Goal: Transaction & Acquisition: Download file/media

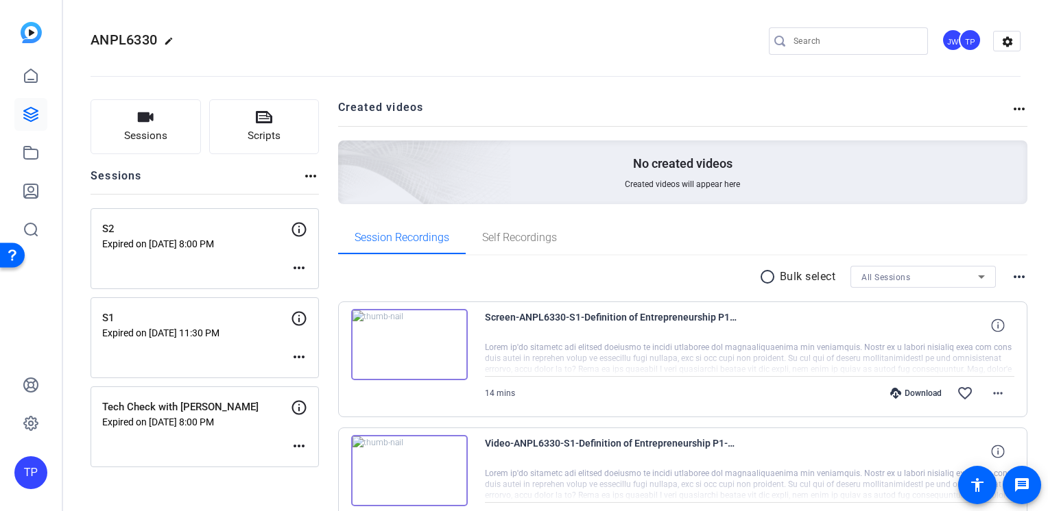
click at [126, 36] on span "ANPL6330" at bounding box center [124, 40] width 67 height 16
click at [27, 121] on icon at bounding box center [31, 114] width 16 height 16
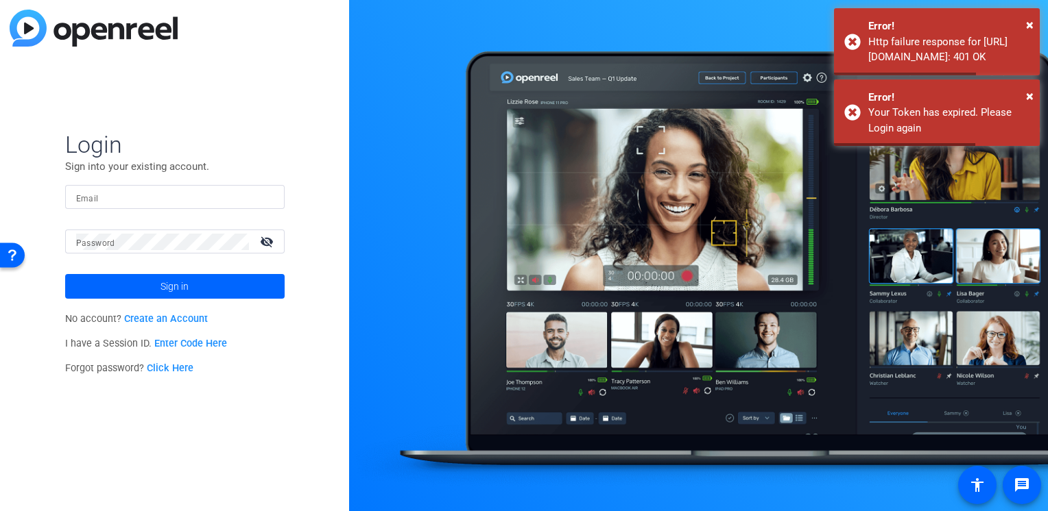
type input "[PERSON_NAME][EMAIL_ADDRESS][PERSON_NAME][DOMAIN_NAME]"
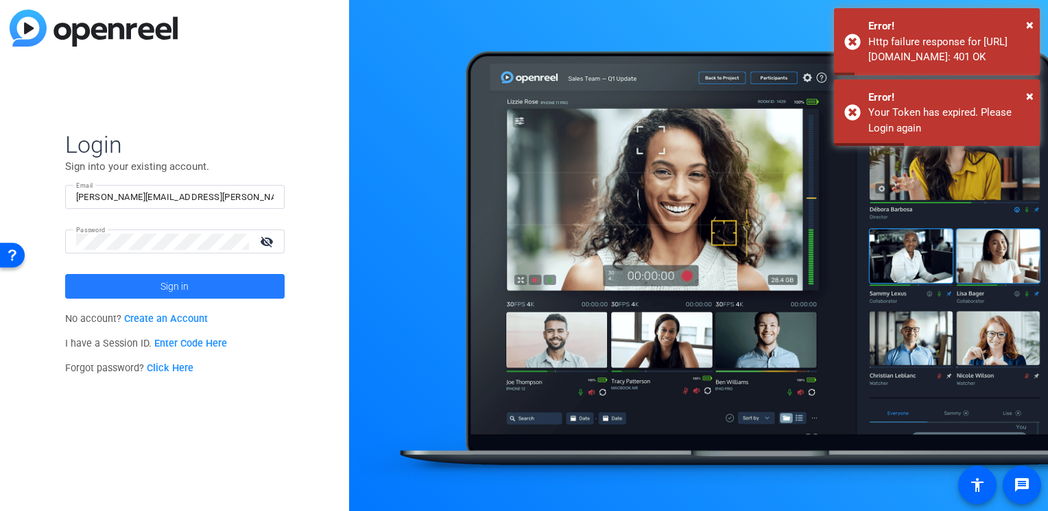
click at [208, 285] on span at bounding box center [174, 286] width 219 height 33
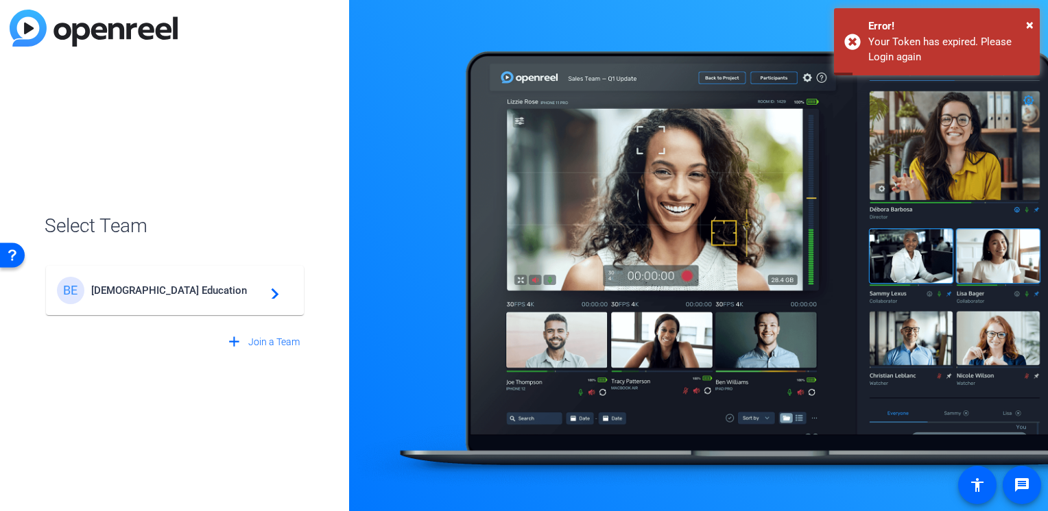
click at [169, 304] on mat-card-content "BE Bisk Education navigate_next" at bounding box center [175, 290] width 258 height 49
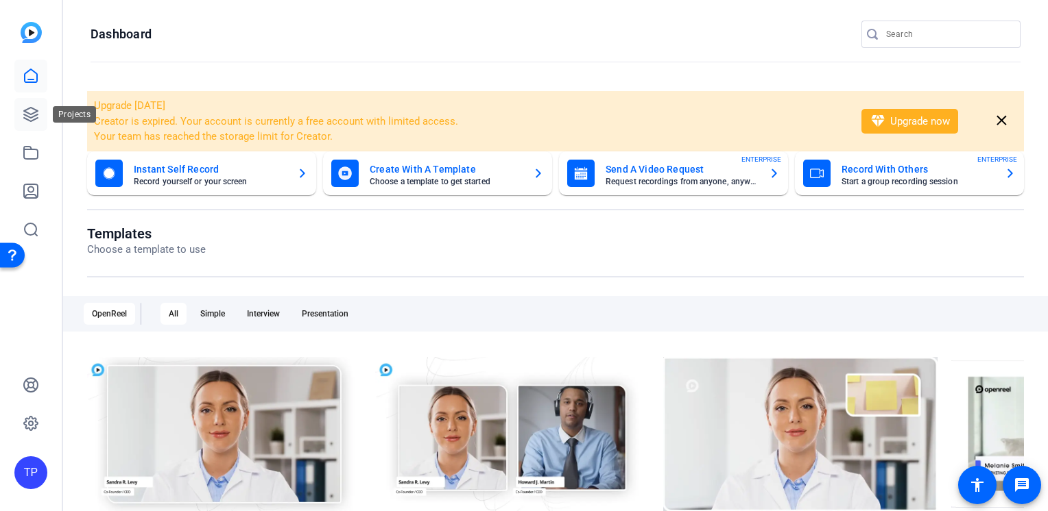
click at [27, 119] on icon at bounding box center [31, 115] width 14 height 14
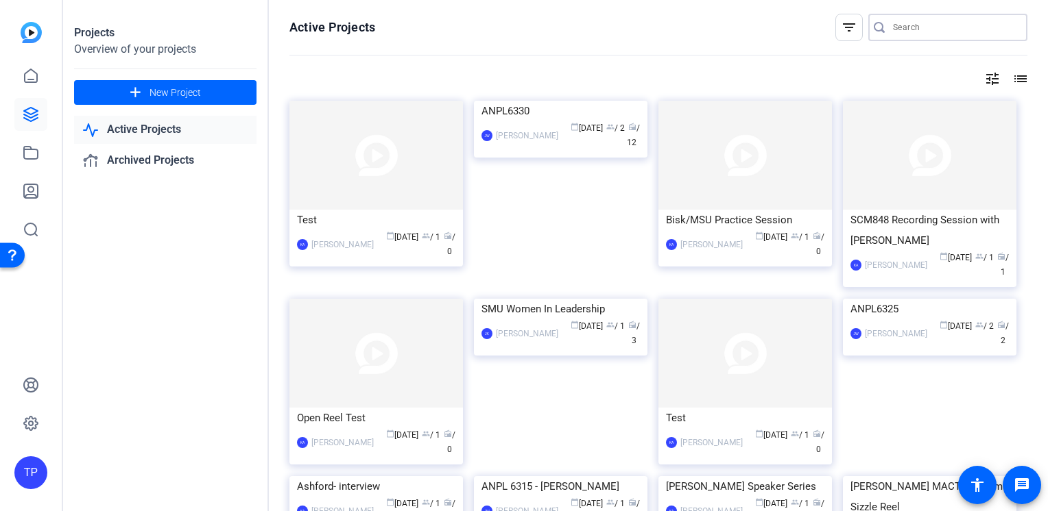
click at [914, 29] on input "Search" at bounding box center [954, 27] width 123 height 16
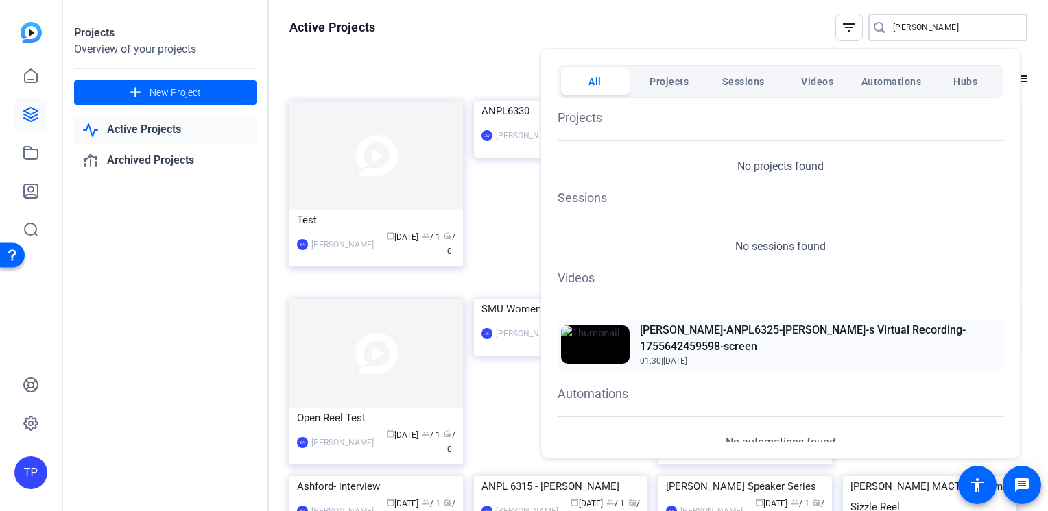
type input "[PERSON_NAME]"
click at [795, 337] on h2 "[PERSON_NAME]-ANPL6325-[PERSON_NAME]-s Virtual Recording-1755642459598-screen" at bounding box center [820, 338] width 360 height 33
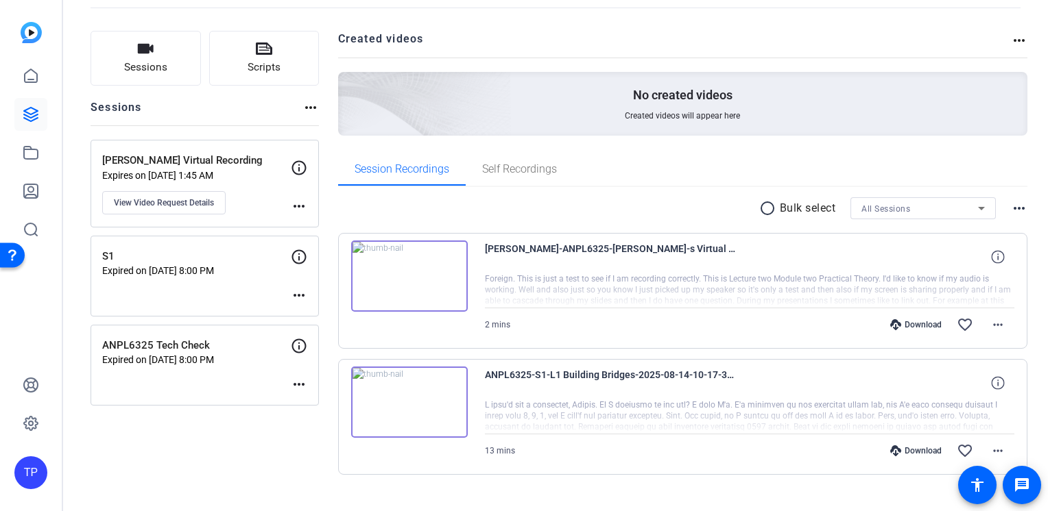
scroll to position [91, 0]
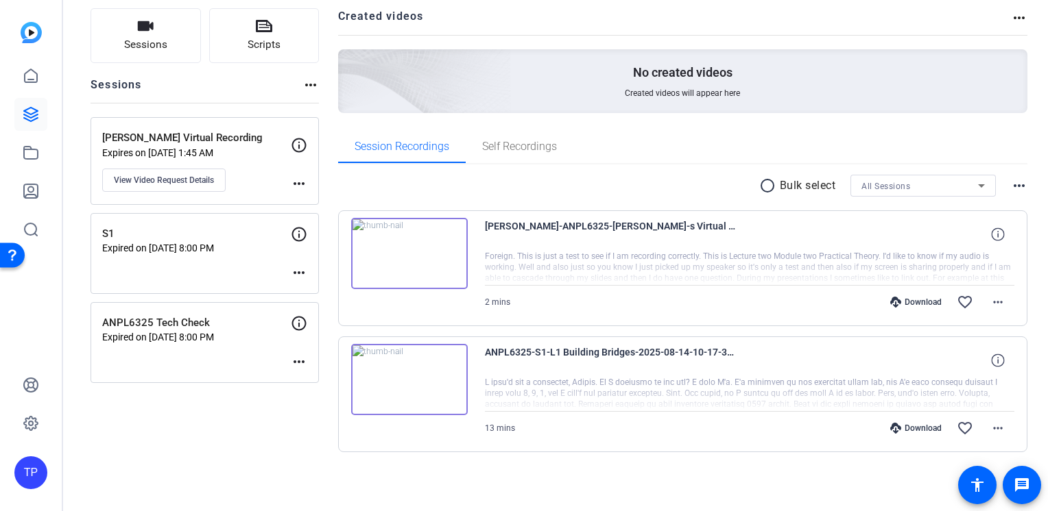
click at [409, 256] on img at bounding box center [409, 253] width 117 height 71
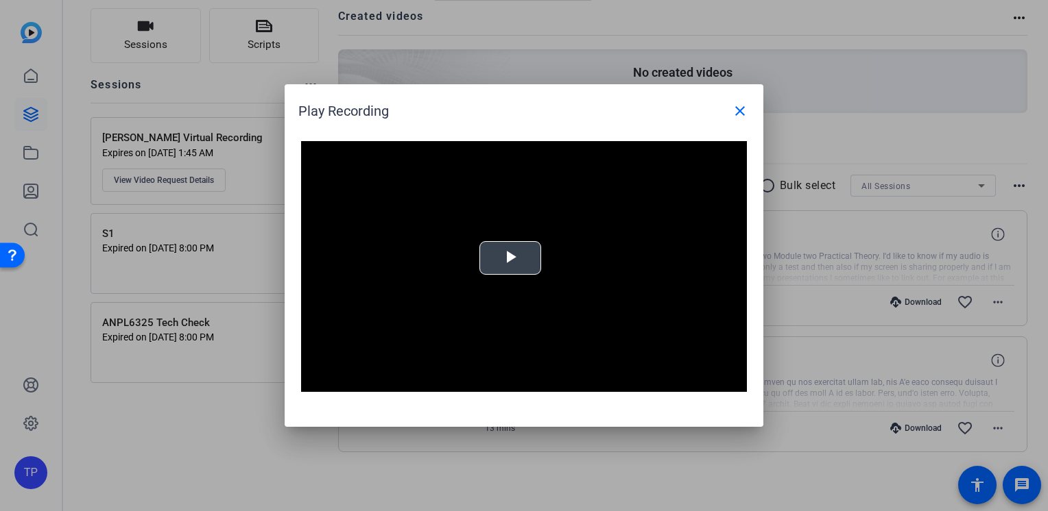
click at [510, 258] on span "Video Player" at bounding box center [510, 258] width 0 height 0
click at [751, 117] on span at bounding box center [739, 111] width 33 height 33
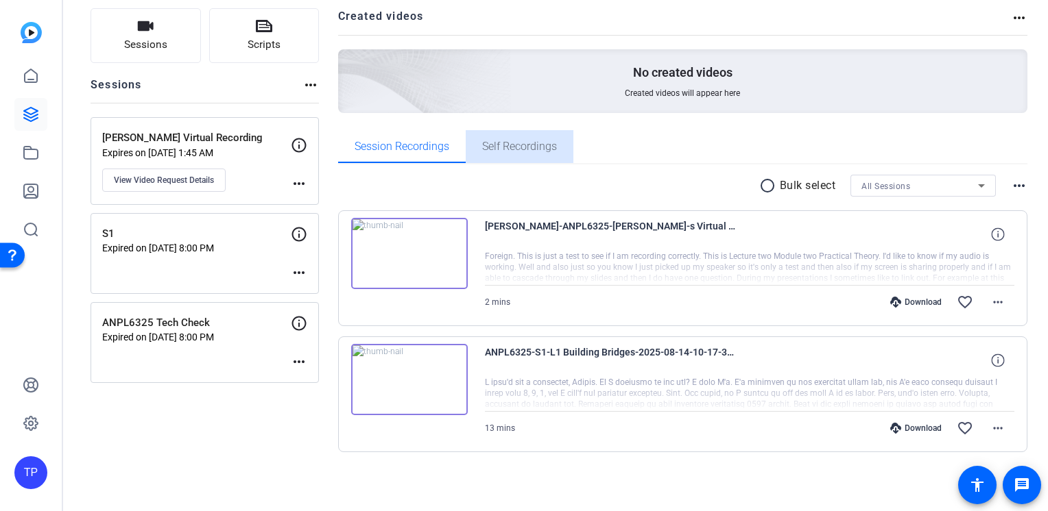
click at [494, 142] on span "Self Recordings" at bounding box center [519, 146] width 75 height 11
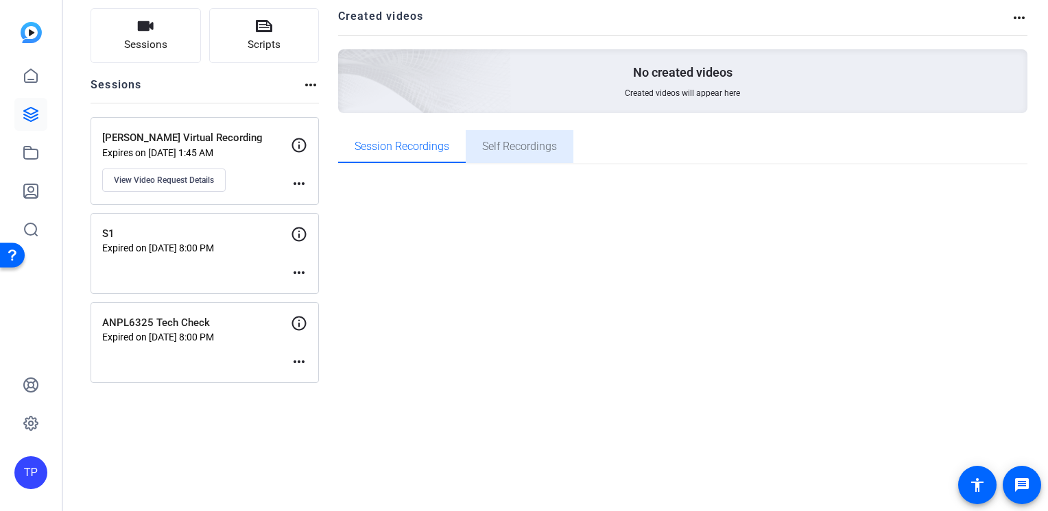
scroll to position [0, 0]
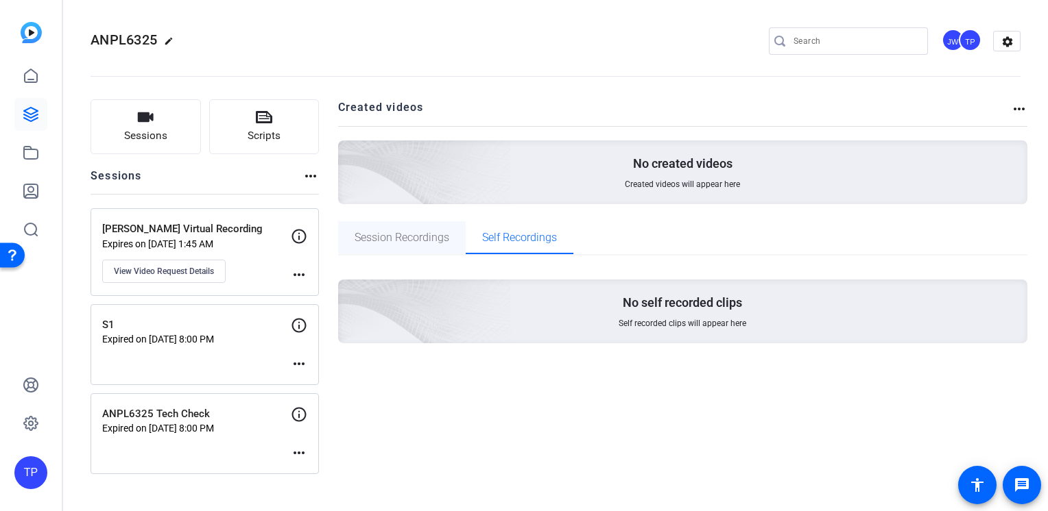
click at [422, 237] on span "Session Recordings" at bounding box center [401, 237] width 95 height 11
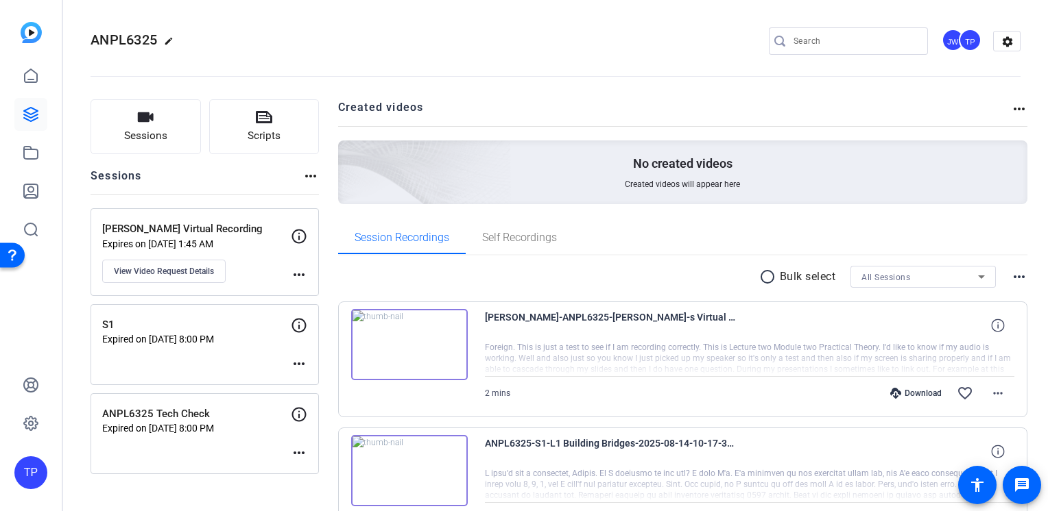
scroll to position [91, 0]
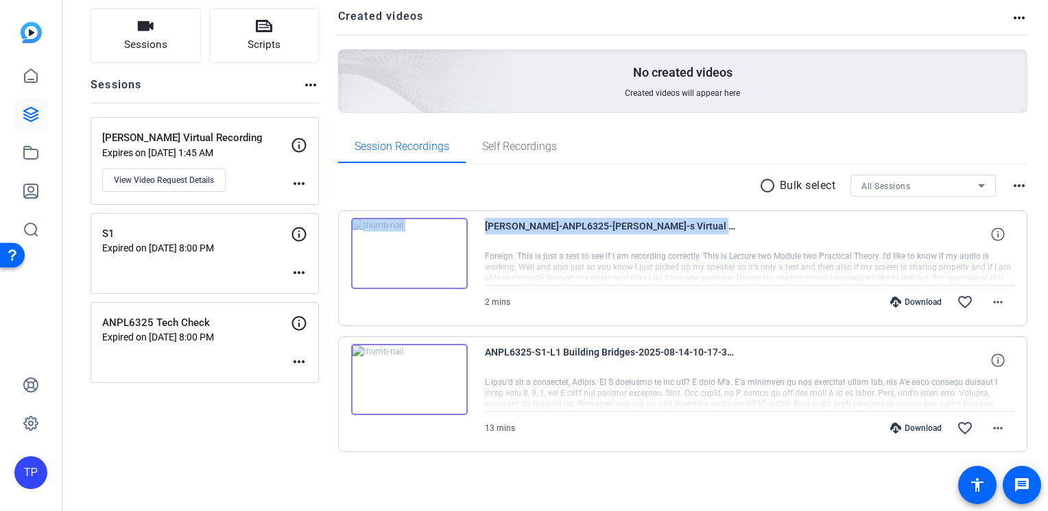
drag, startPoint x: 740, startPoint y: 227, endPoint x: 469, endPoint y: 233, distance: 271.6
click at [469, 233] on div "Kim Lance-ANPL6325-Kim-s Virtual Recording-1755642459598-screen Foreign. This i…" at bounding box center [683, 268] width 690 height 116
copy div "Kim Lance-ANPL6325-Kim-s Virtual Recording-1755642459"
click at [996, 296] on mat-icon "more_horiz" at bounding box center [997, 302] width 16 height 16
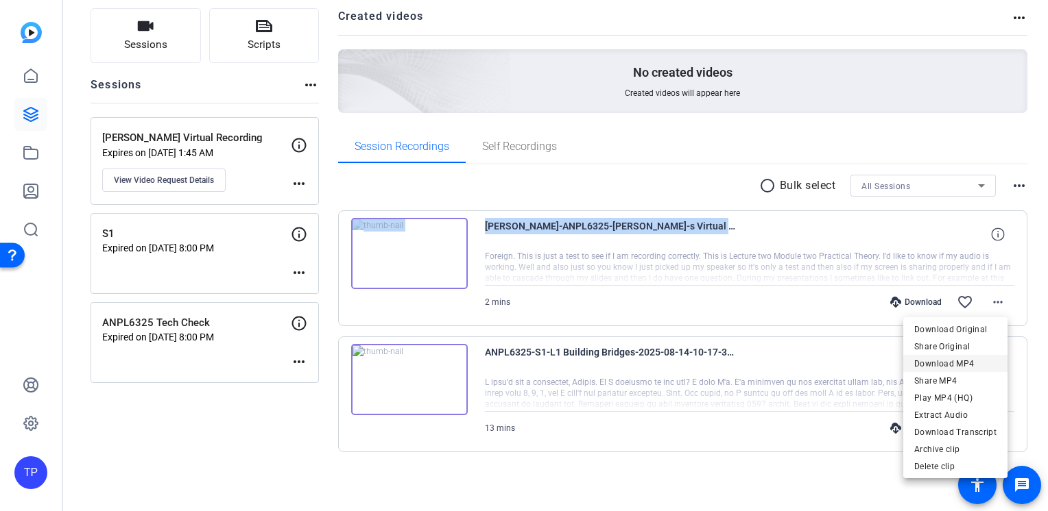
click at [964, 363] on span "Download MP4" at bounding box center [955, 364] width 82 height 16
